Goal: Information Seeking & Learning: Learn about a topic

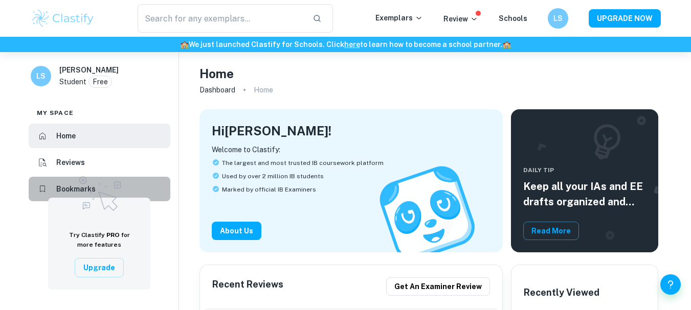
click at [65, 188] on h6 "Bookmarks" at bounding box center [75, 189] width 39 height 11
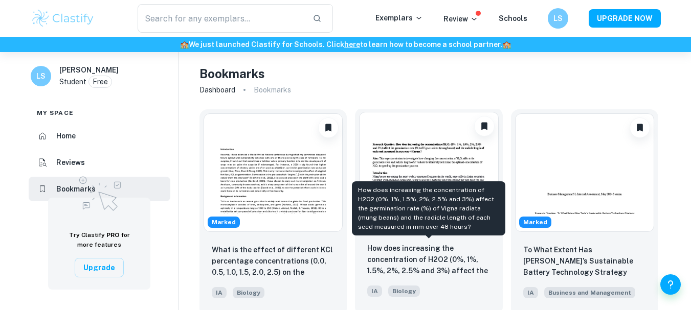
click at [448, 249] on p "How does increasing the concentration of H2O2 (0%, 1%, 1.5%, 2%, 2.5% and 3%) a…" at bounding box center [428, 260] width 123 height 35
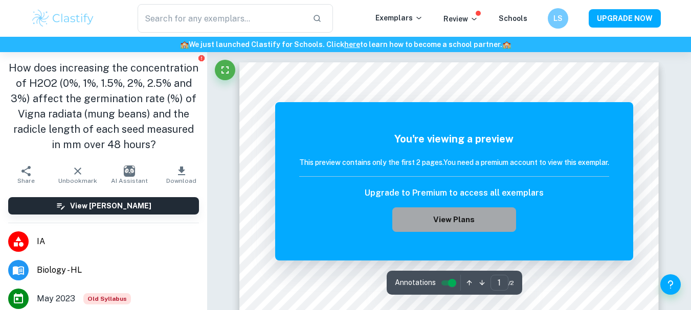
click at [461, 212] on button "View Plans" at bounding box center [454, 220] width 124 height 25
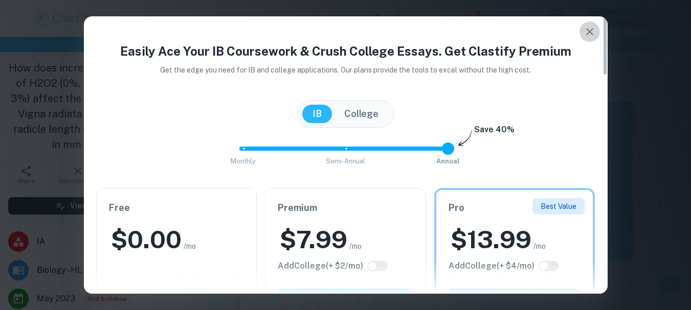
click at [593, 33] on icon "button" at bounding box center [589, 32] width 12 height 12
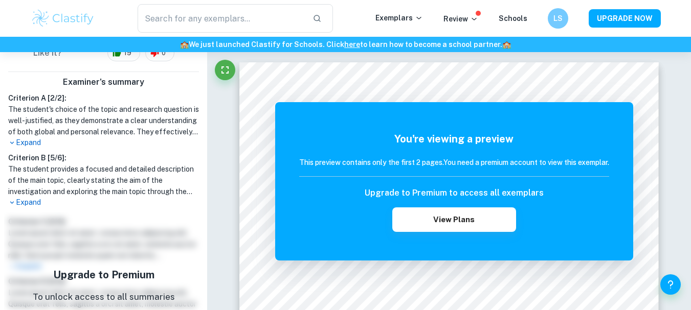
scroll to position [313, 0]
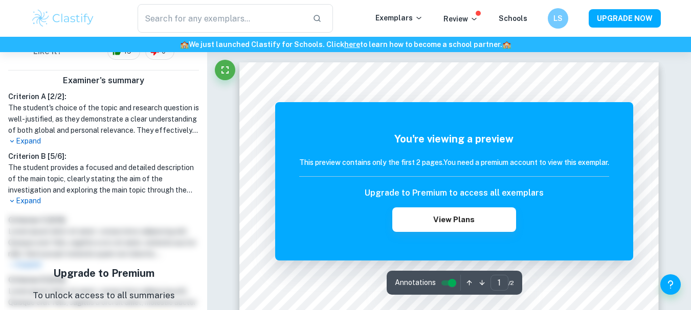
click at [324, 273] on div at bounding box center [442, 270] width 326 height 13
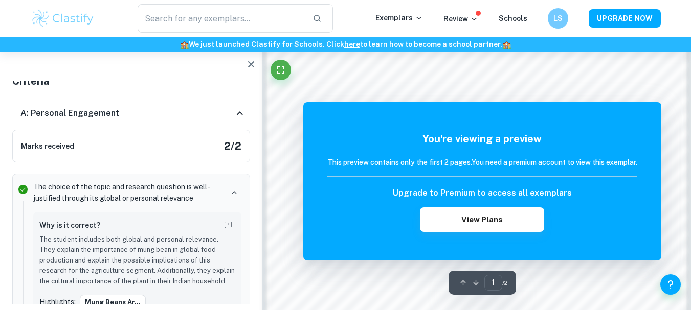
scroll to position [757, 0]
